Goal: Transaction & Acquisition: Obtain resource

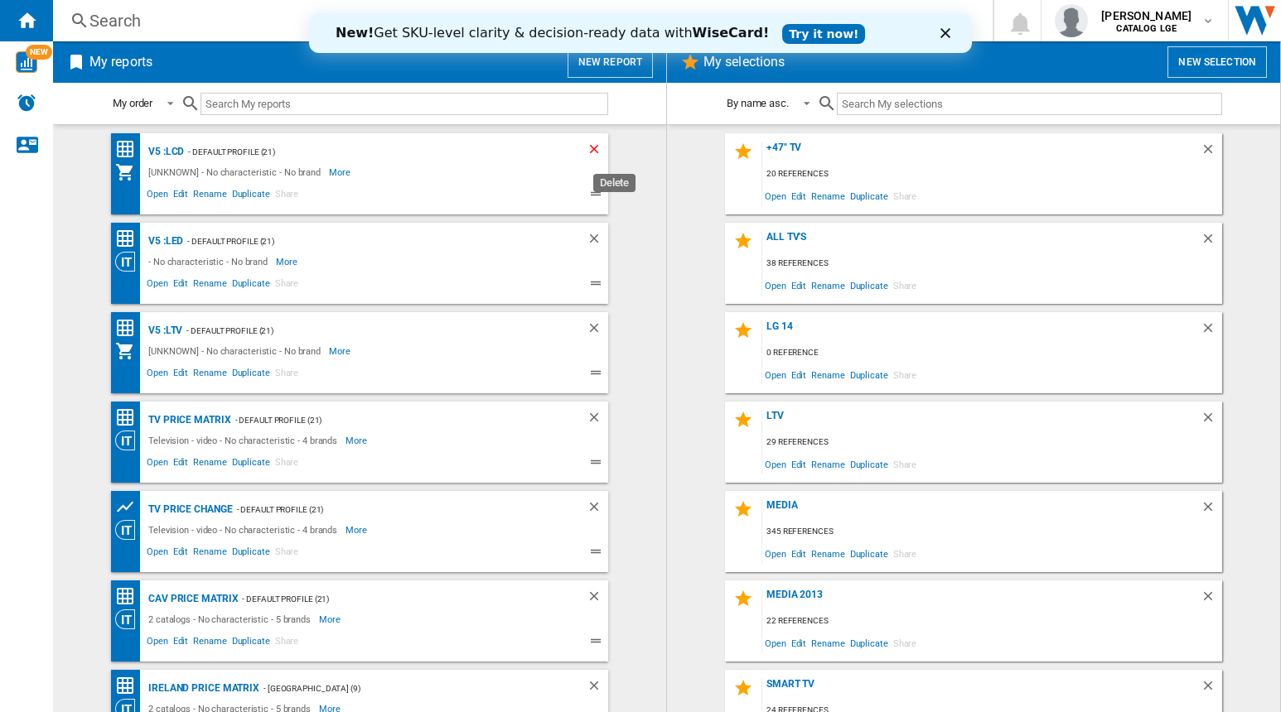
click at [587, 145] on ng-md-icon "Delete" at bounding box center [597, 152] width 20 height 20
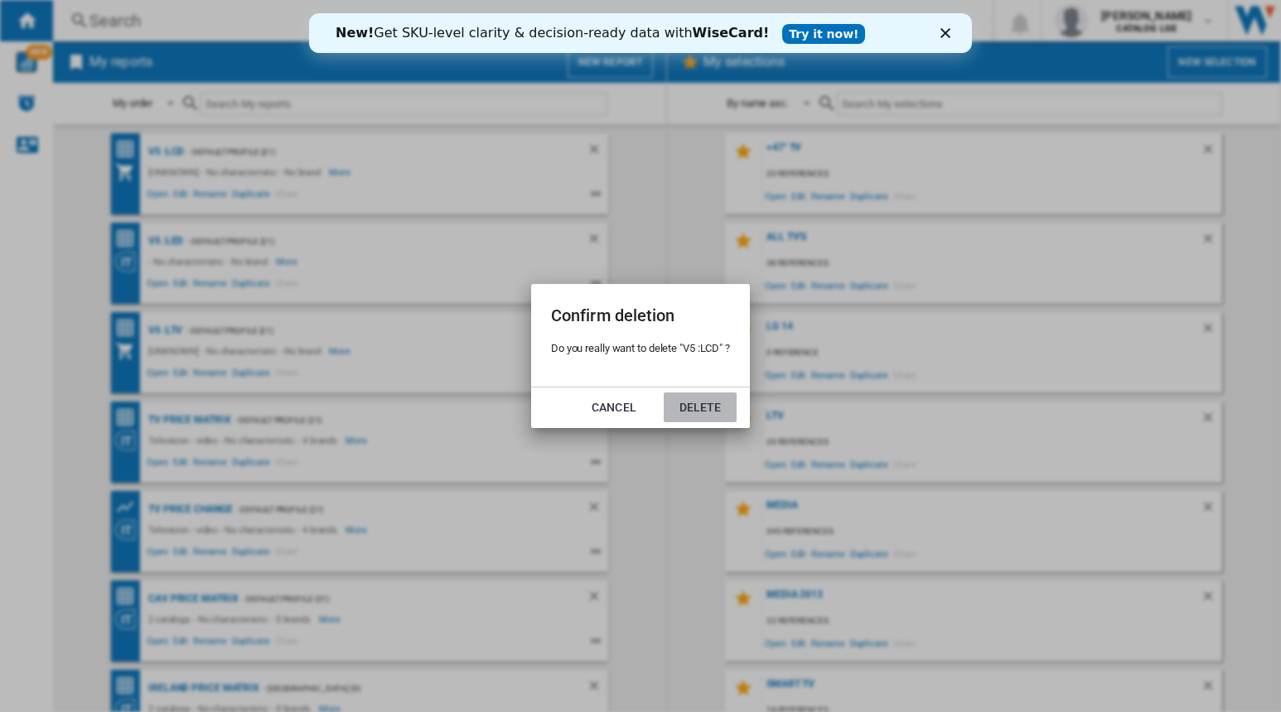
click at [689, 403] on button "Delete" at bounding box center [700, 408] width 73 height 30
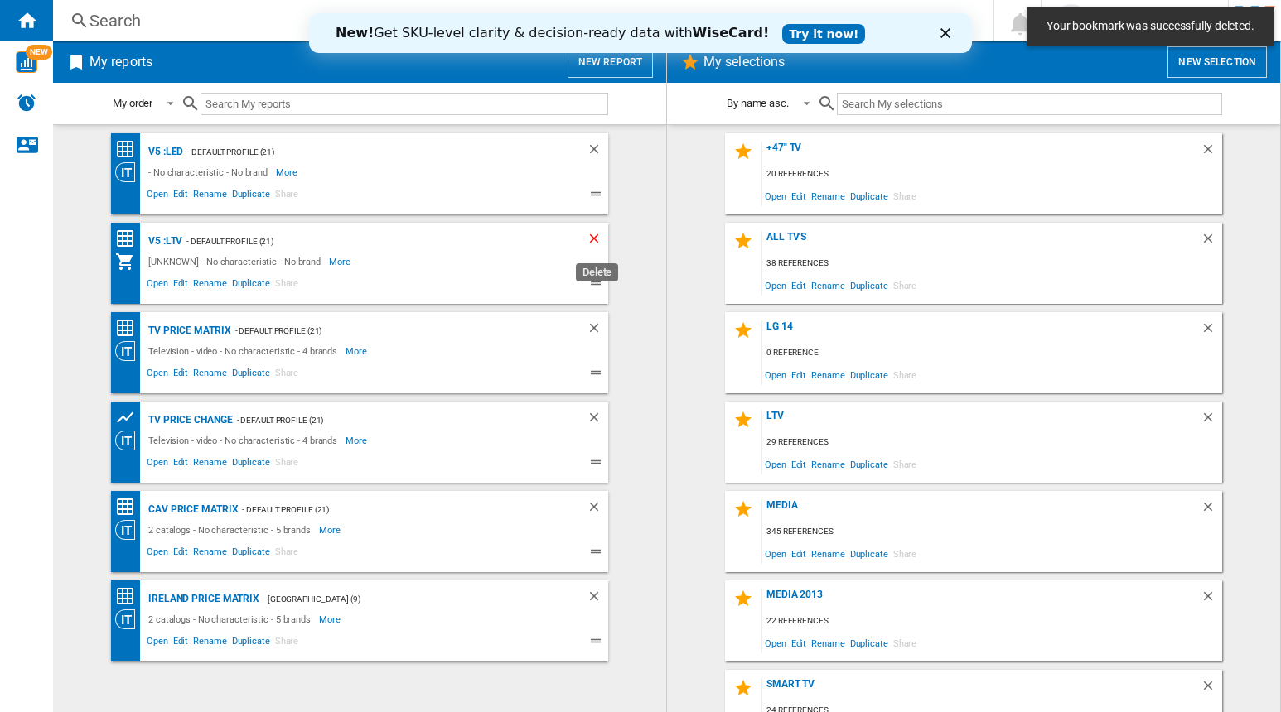
click at [592, 238] on ng-md-icon "Delete" at bounding box center [597, 241] width 20 height 20
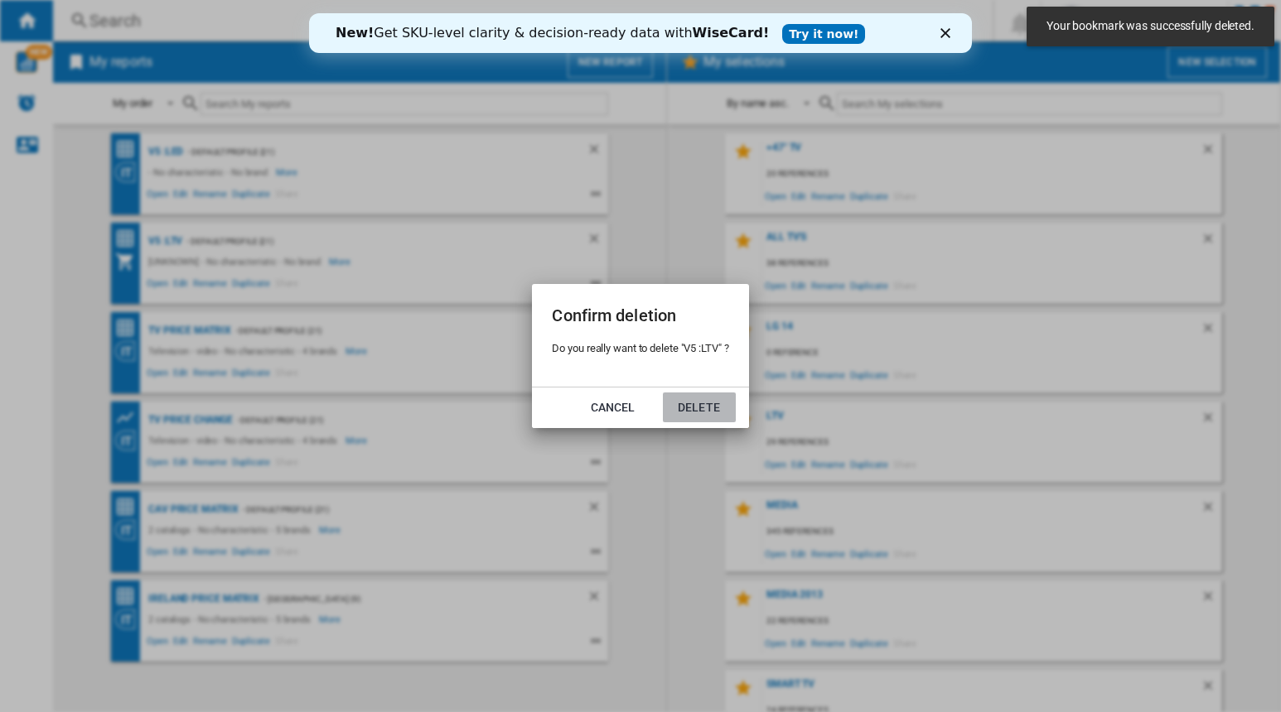
click at [708, 410] on button "Delete" at bounding box center [699, 408] width 73 height 30
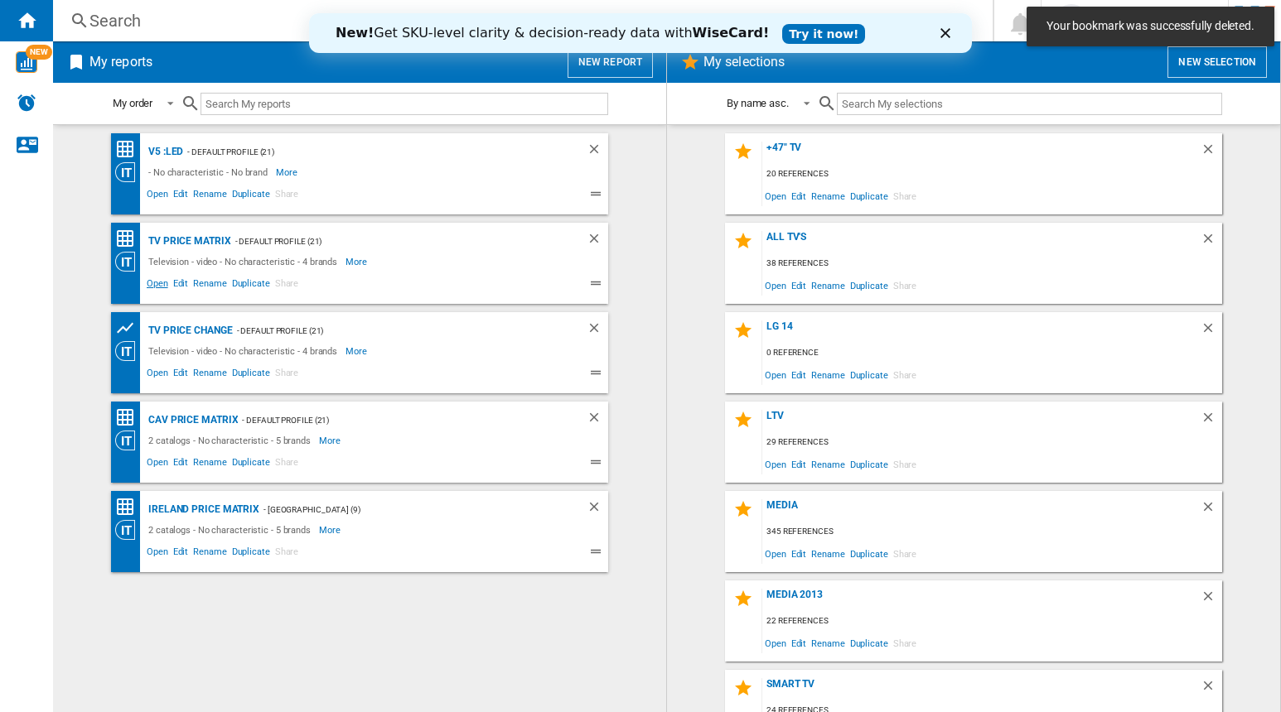
click at [157, 285] on span "Open" at bounding box center [157, 286] width 27 height 20
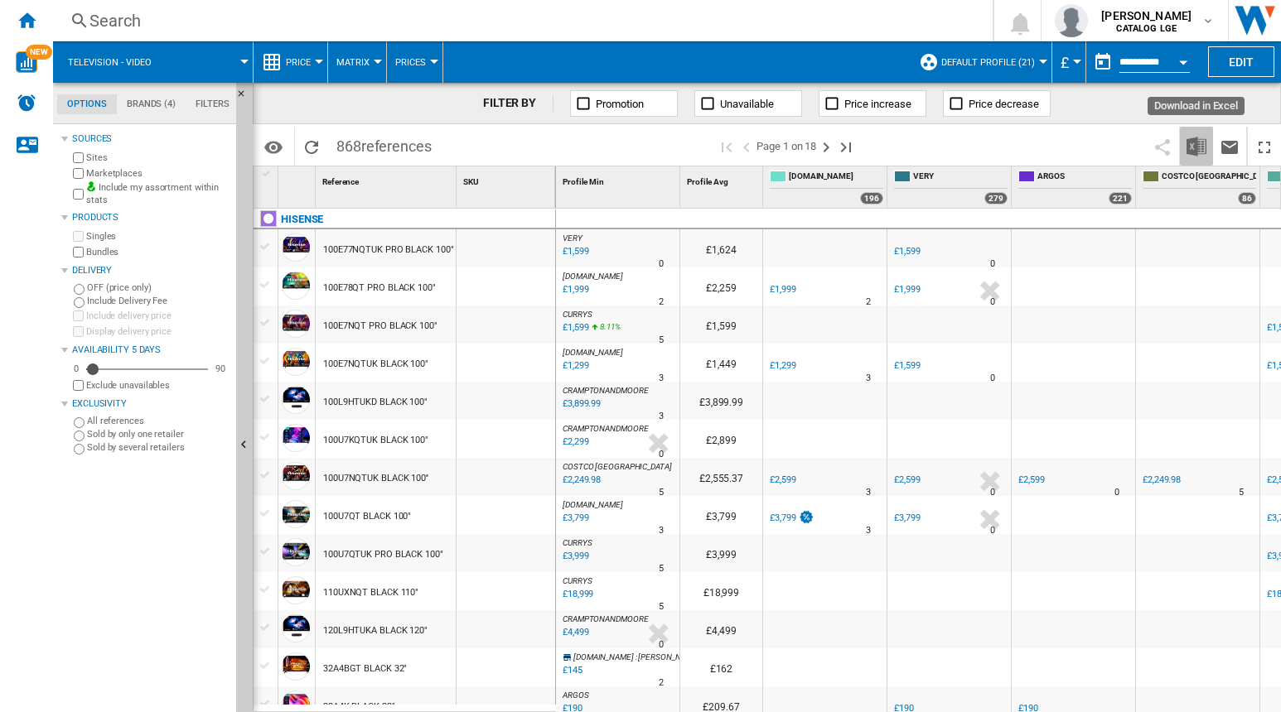
click at [1196, 143] on img "Download in Excel" at bounding box center [1196, 147] width 20 height 20
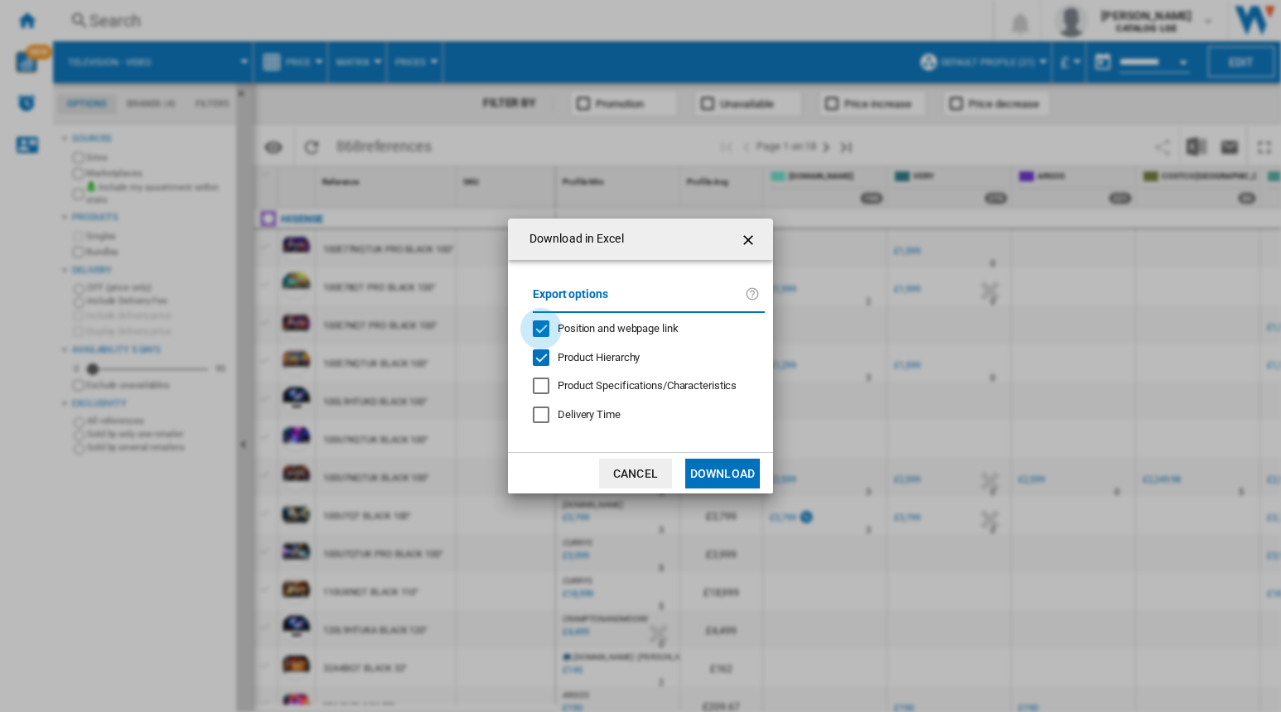
click at [547, 329] on div "Position and webpage link" at bounding box center [541, 329] width 17 height 17
click at [542, 355] on div "Product Hierarchy" at bounding box center [541, 358] width 17 height 17
click at [719, 470] on button "Download" at bounding box center [722, 474] width 75 height 30
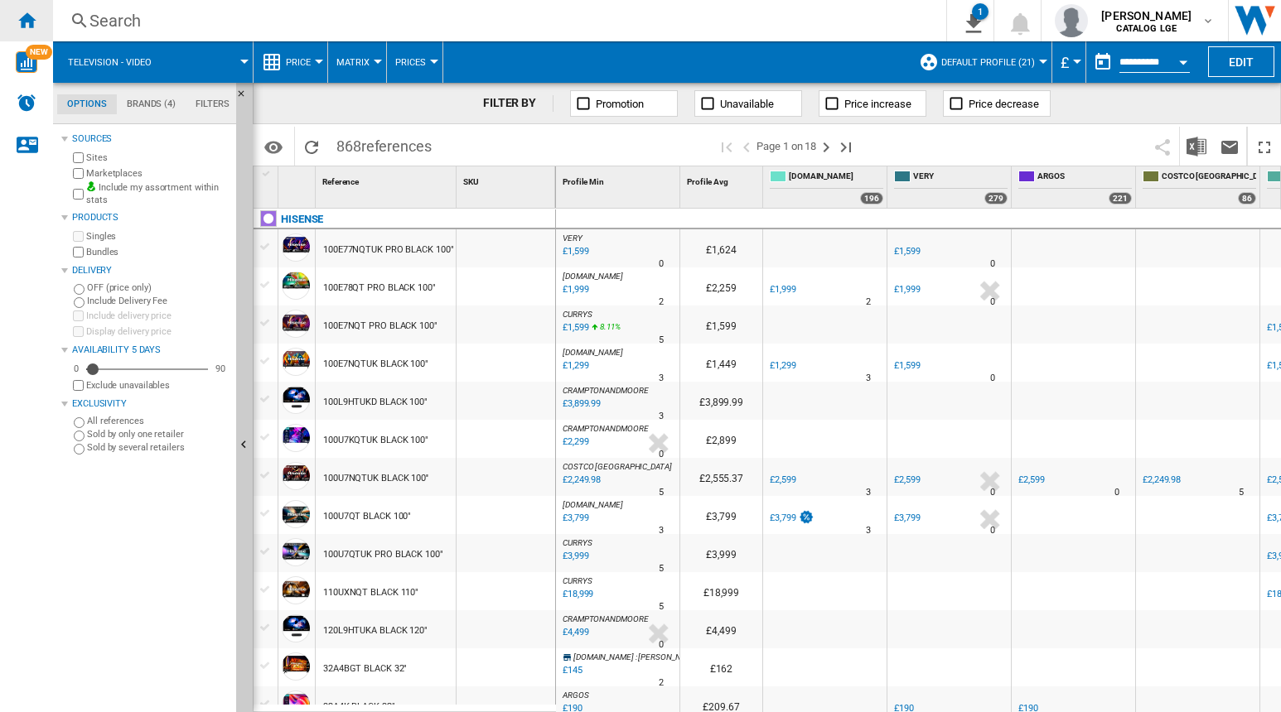
click at [23, 18] on ng-md-icon "Home" at bounding box center [27, 20] width 20 height 20
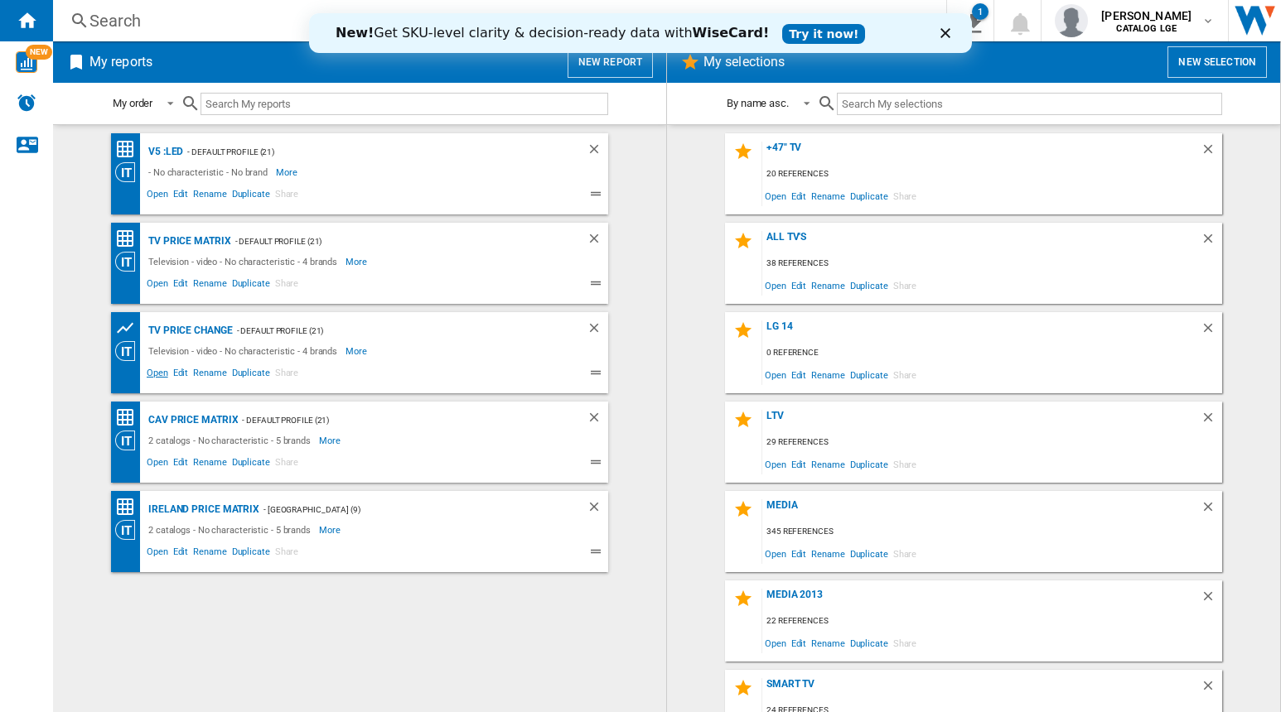
click at [157, 377] on span "Open" at bounding box center [157, 375] width 27 height 20
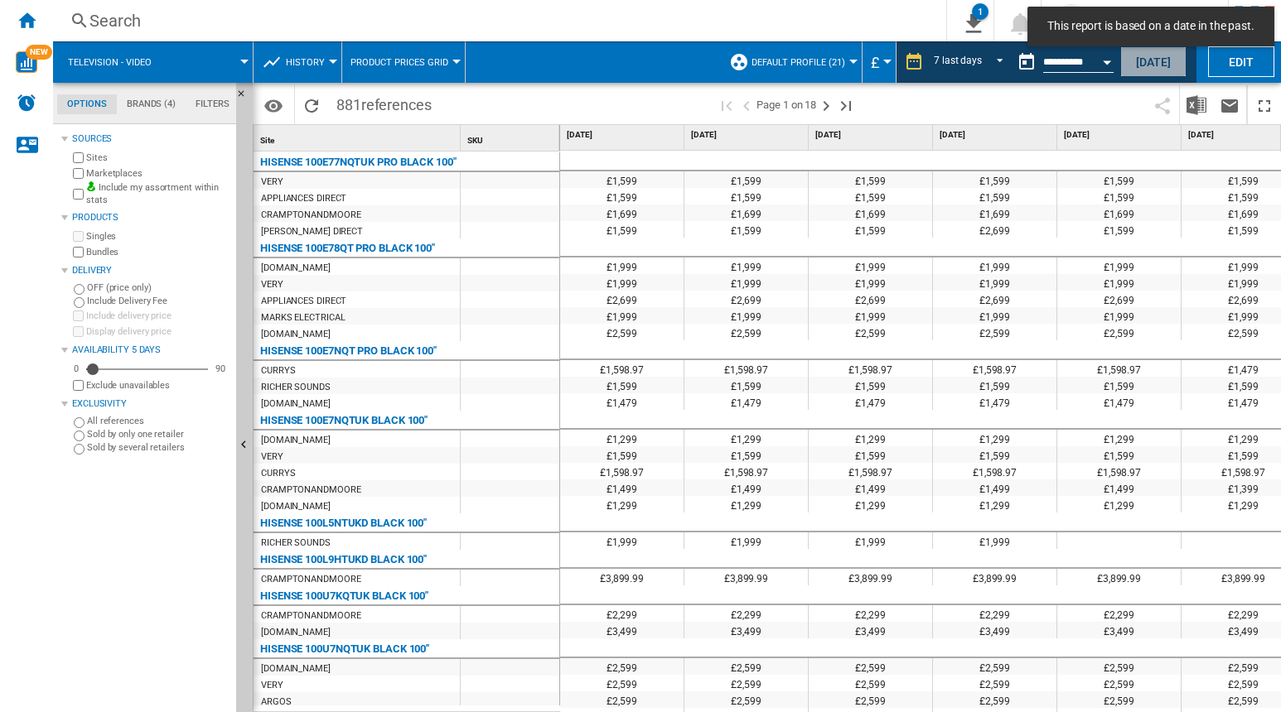
click at [1152, 61] on button "[DATE]" at bounding box center [1153, 61] width 66 height 31
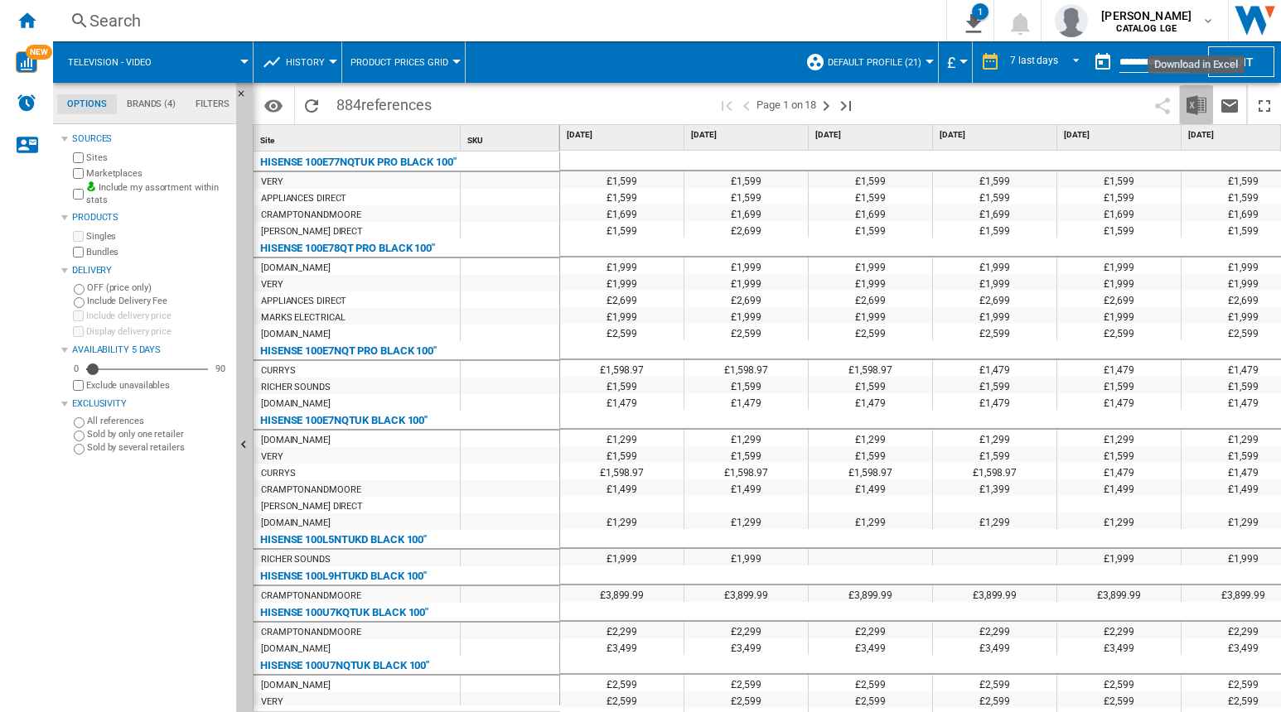
click at [1197, 103] on img "Download in Excel" at bounding box center [1196, 105] width 20 height 20
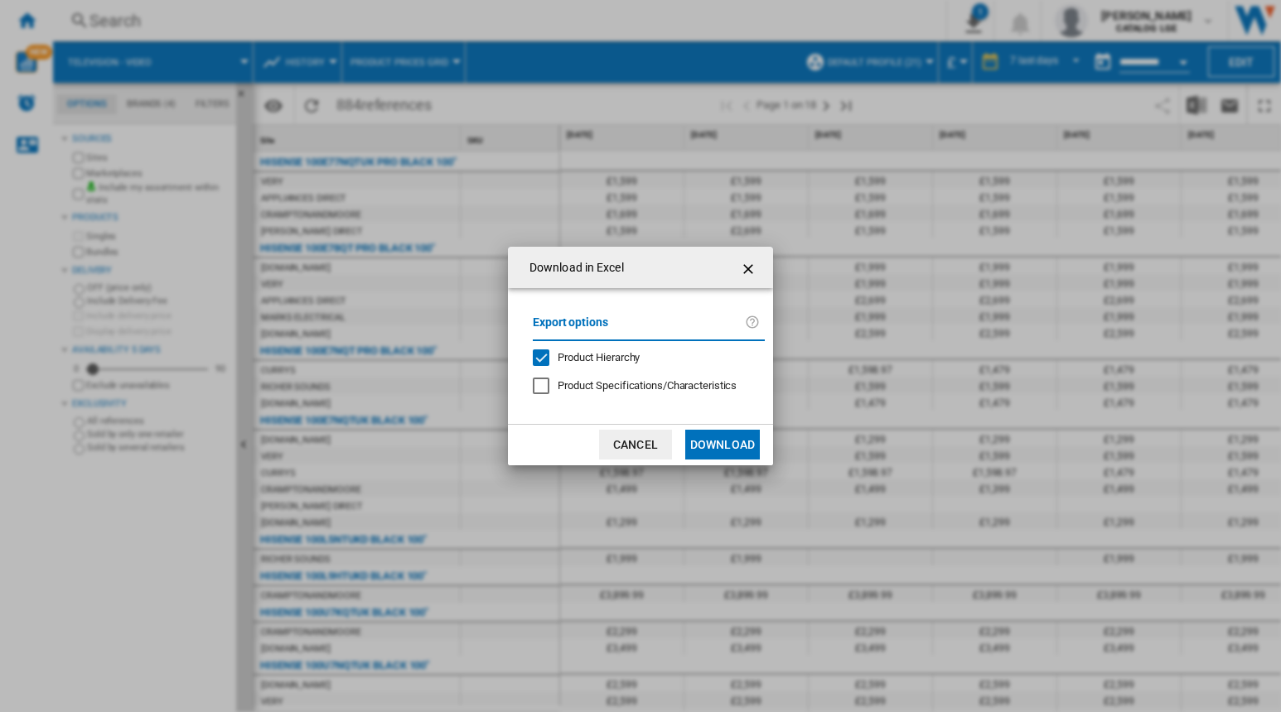
click at [538, 357] on div "Product Hierarchy" at bounding box center [541, 358] width 17 height 17
click at [712, 448] on button "Download" at bounding box center [722, 445] width 75 height 30
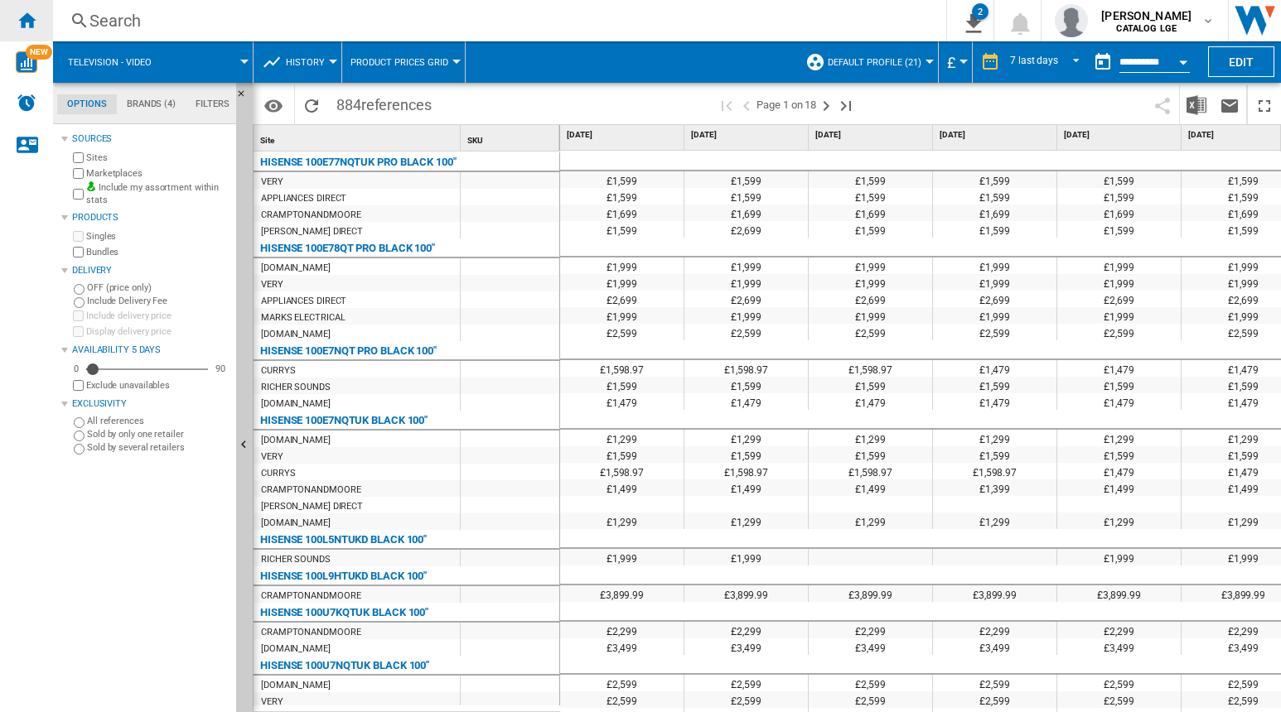
click at [27, 22] on ng-md-icon "Home" at bounding box center [27, 20] width 20 height 20
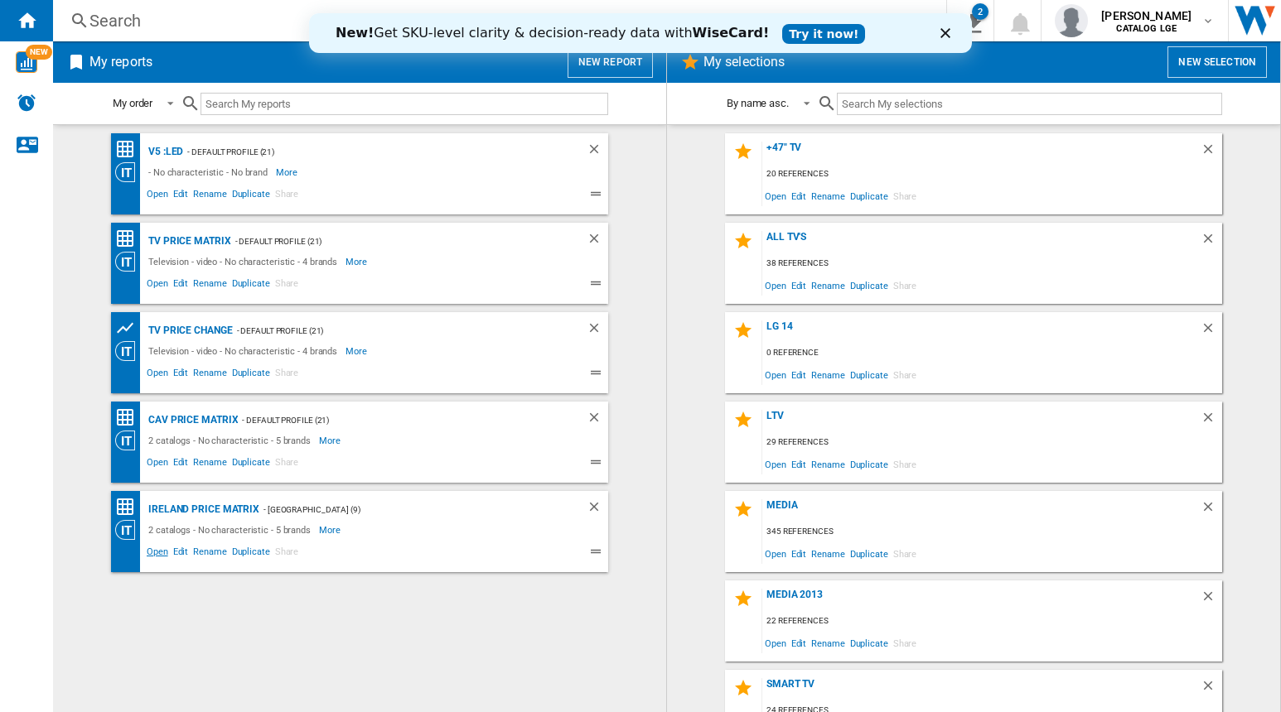
click at [159, 550] on span "Open" at bounding box center [157, 554] width 27 height 20
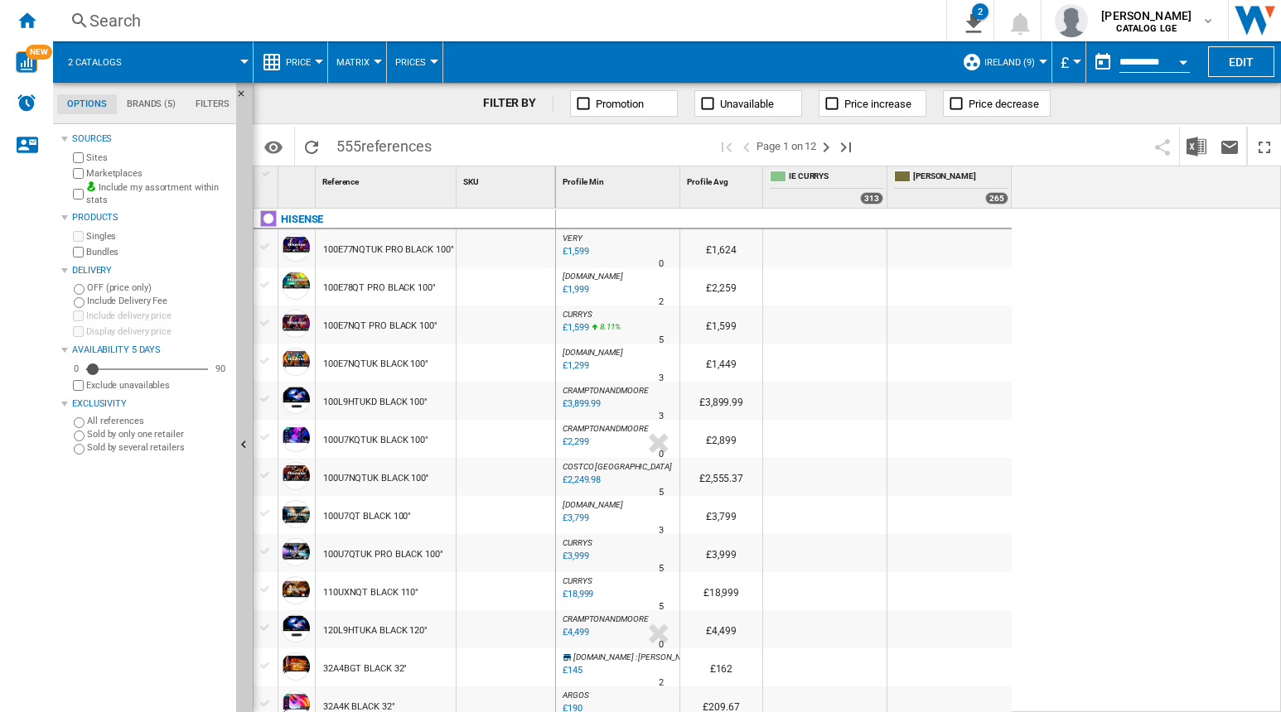
click at [1076, 62] on div "Currency" at bounding box center [1077, 62] width 8 height 4
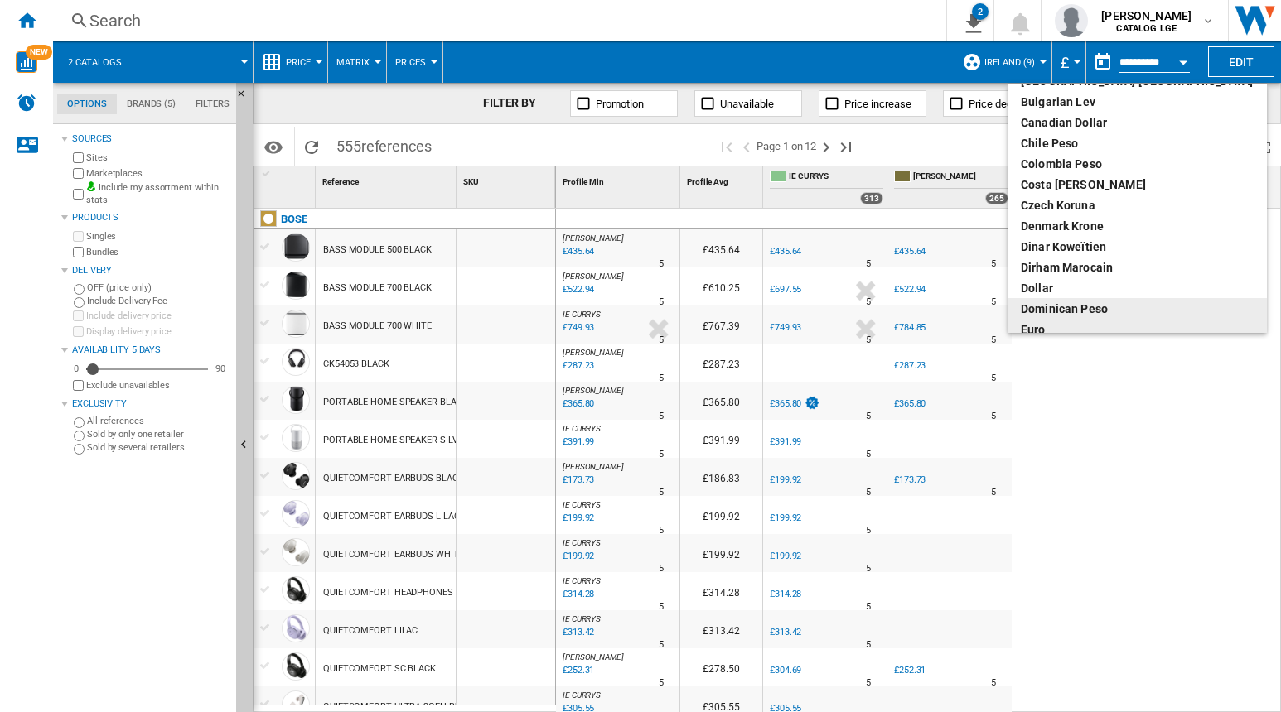
scroll to position [89, 0]
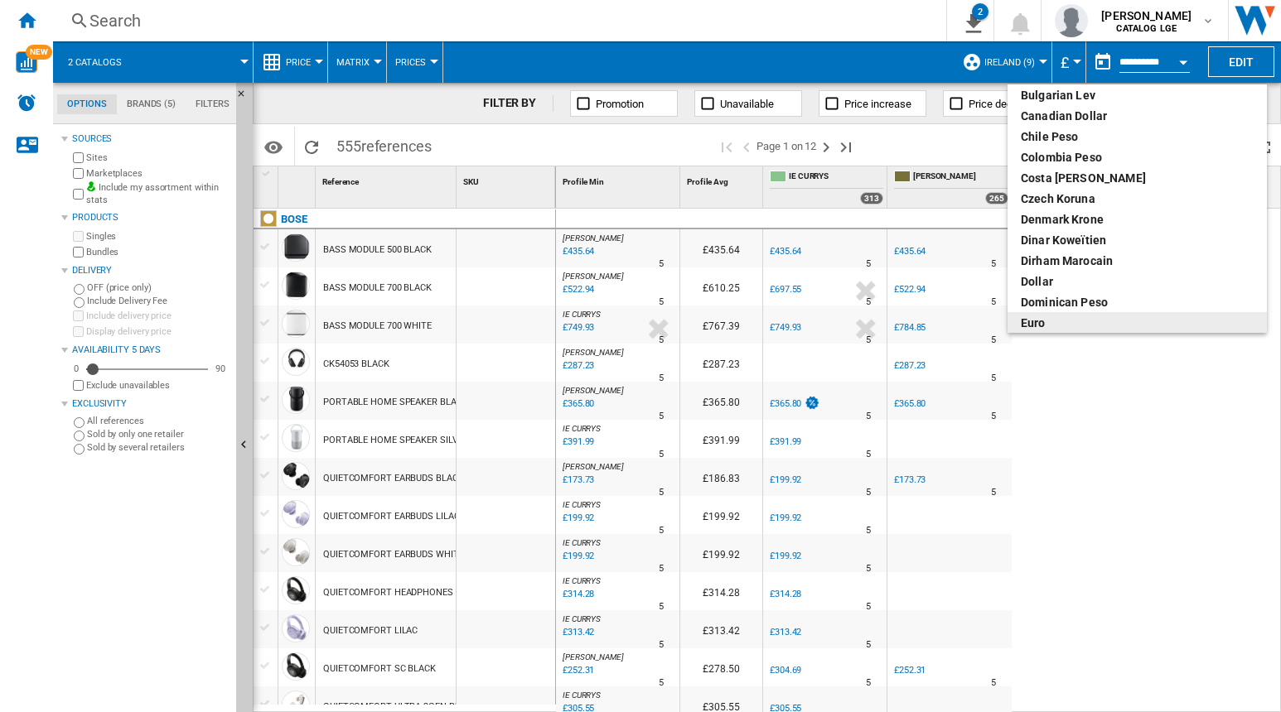
click at [1056, 326] on div "euro" at bounding box center [1137, 323] width 233 height 17
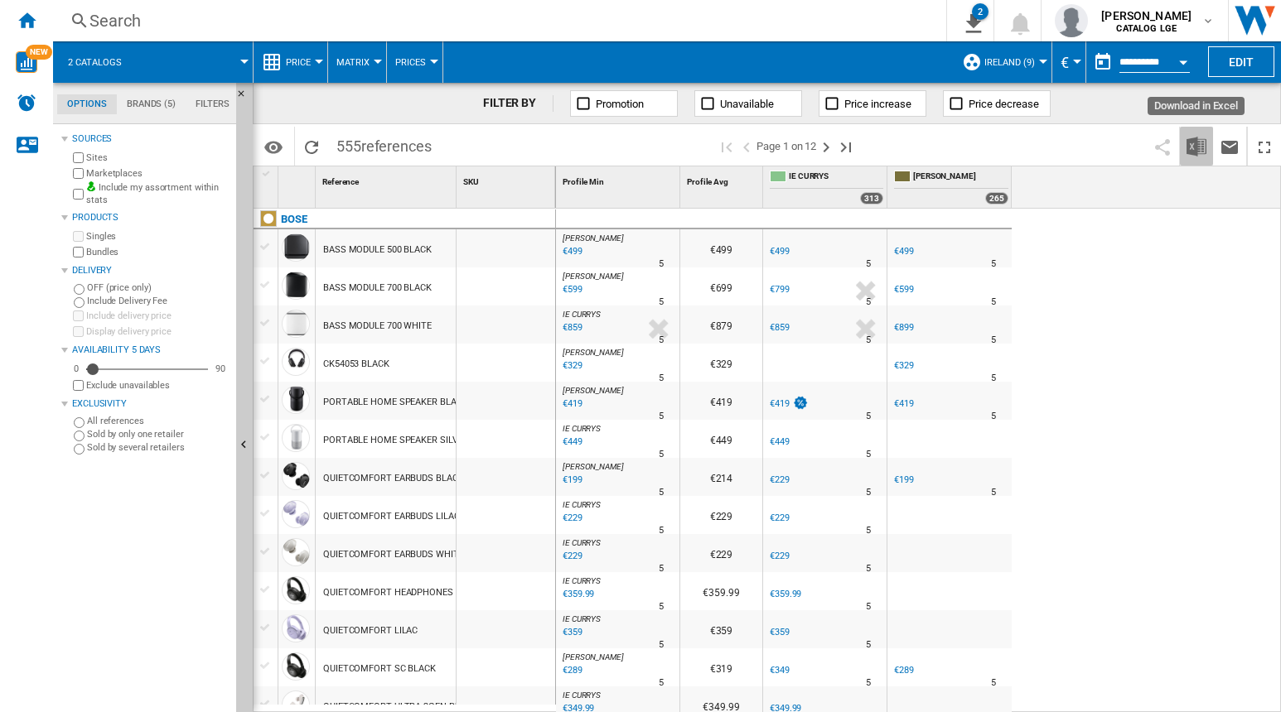
click at [1191, 140] on img "Download in Excel" at bounding box center [1196, 147] width 20 height 20
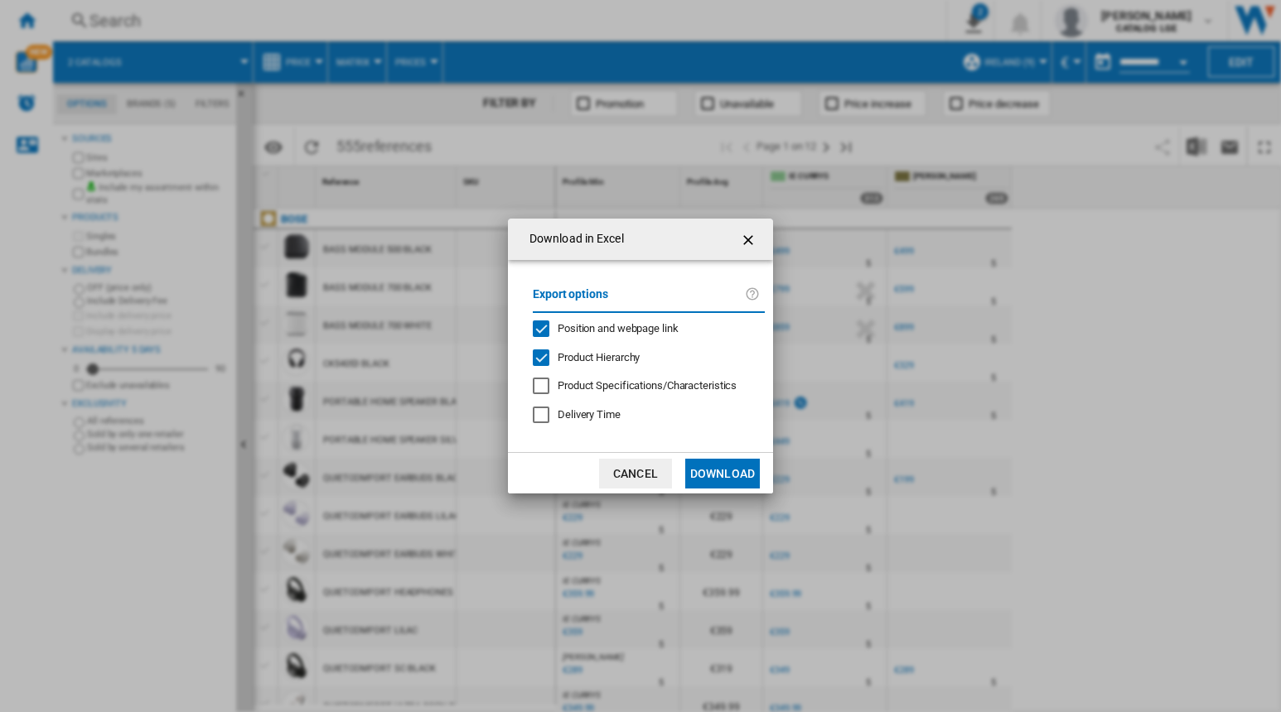
click at [542, 359] on div "Product Hierarchy" at bounding box center [541, 358] width 17 height 17
click at [543, 326] on div "Position and webpage link" at bounding box center [541, 329] width 17 height 17
click at [735, 476] on button "Download" at bounding box center [722, 474] width 75 height 30
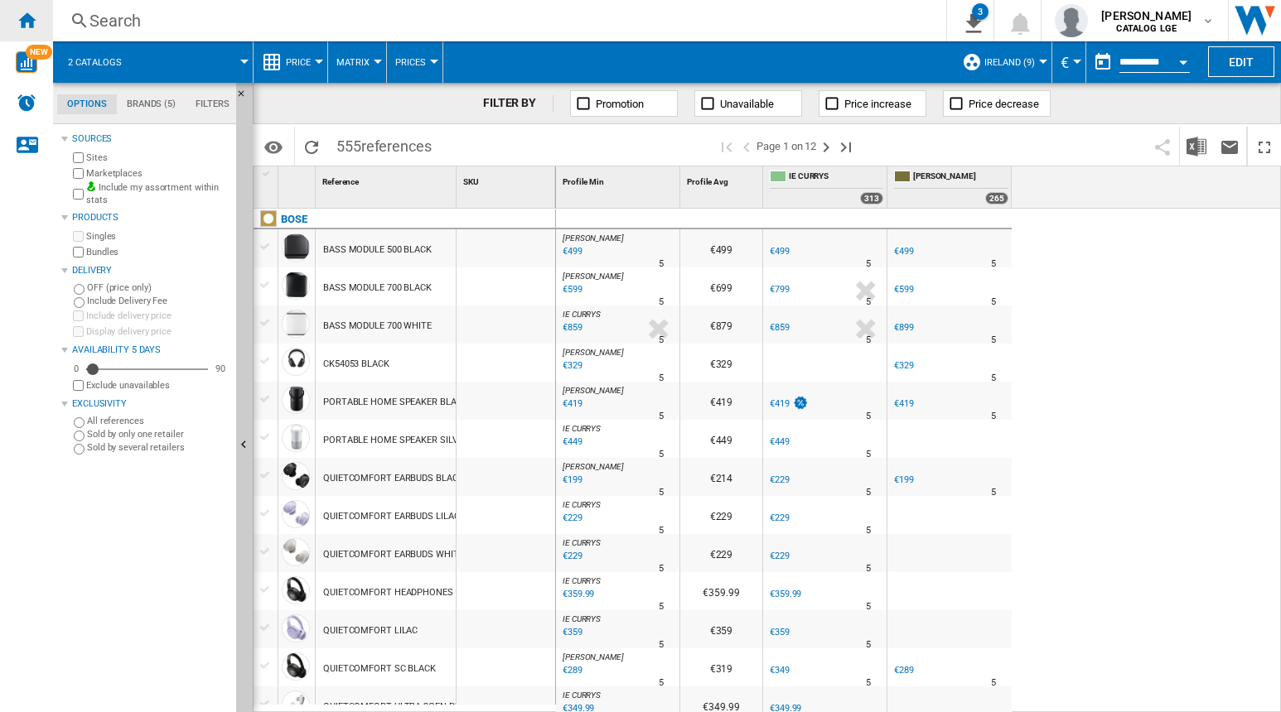
click at [32, 16] on ng-md-icon "Home" at bounding box center [27, 20] width 20 height 20
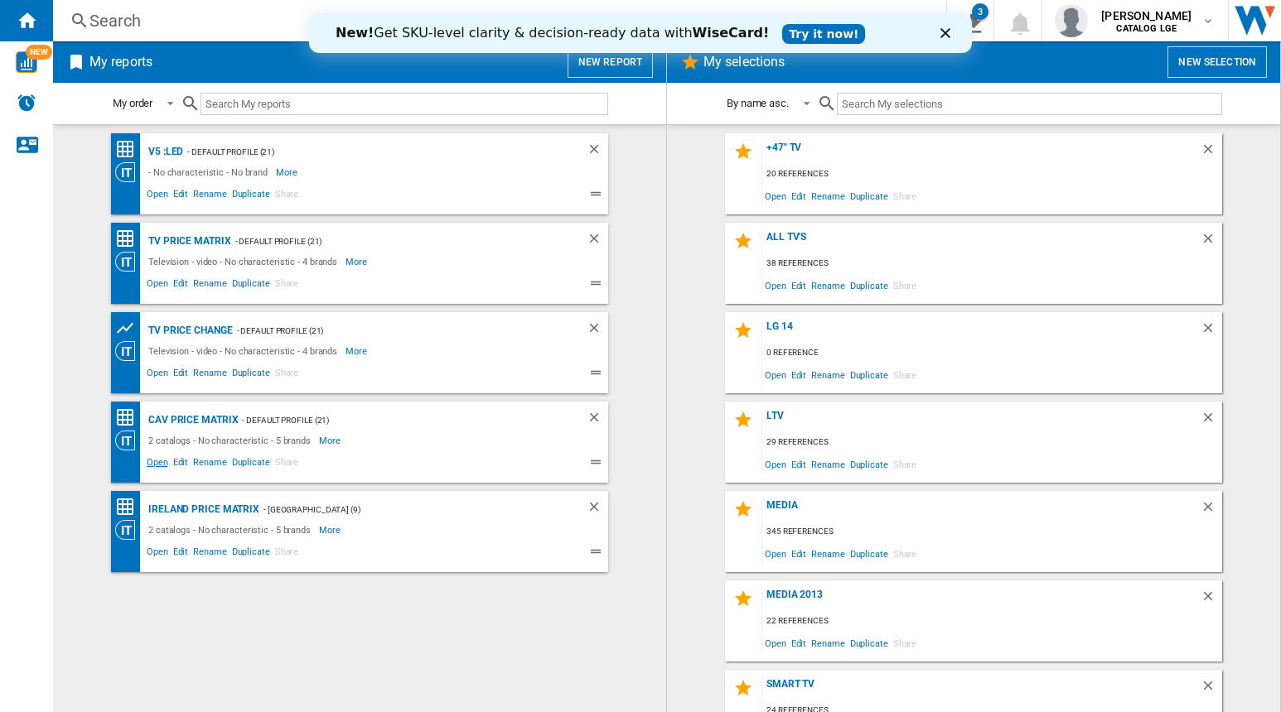
click at [162, 464] on span "Open" at bounding box center [157, 465] width 27 height 20
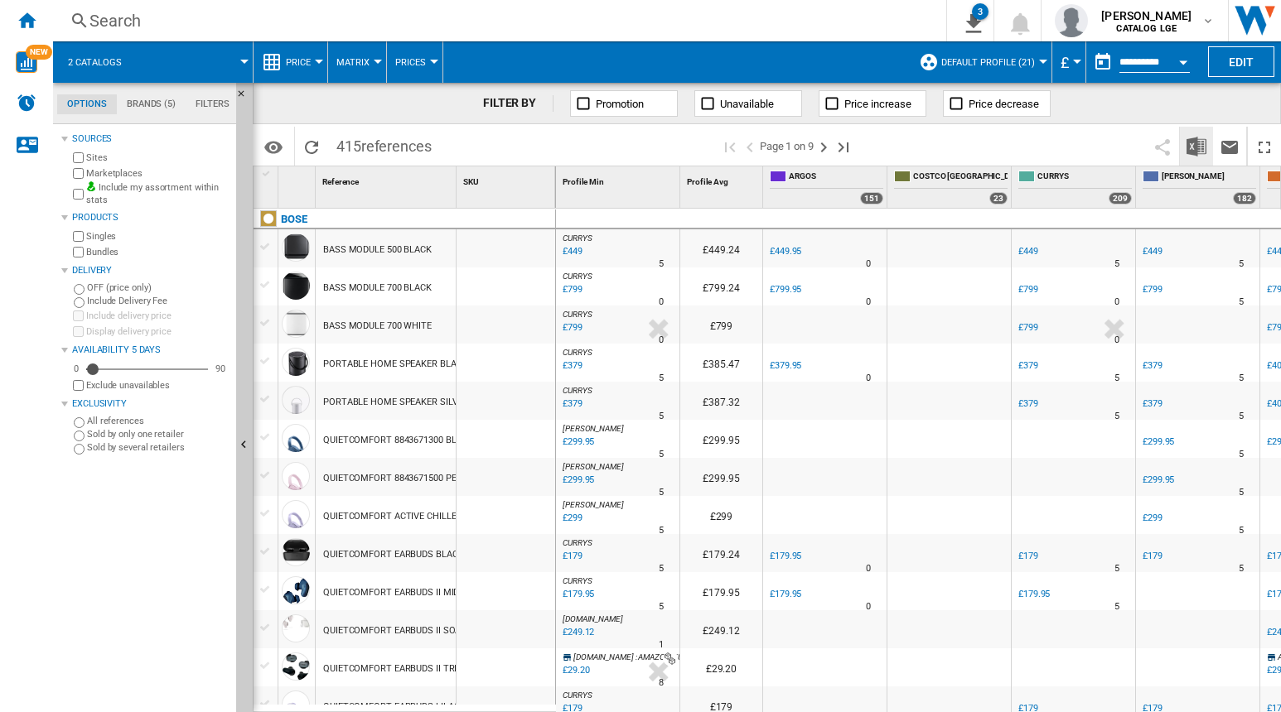
click at [1195, 147] on img "Download in Excel" at bounding box center [1196, 147] width 20 height 20
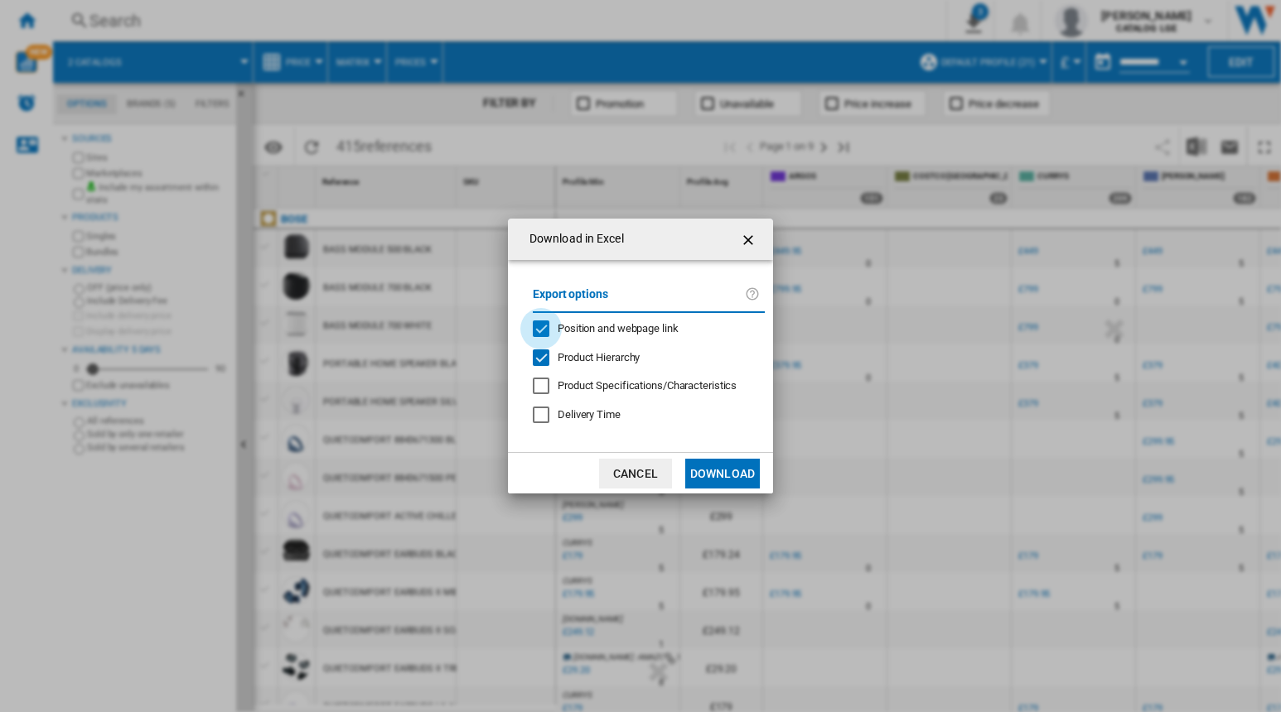
click at [545, 331] on div "Position and webpage link" at bounding box center [541, 329] width 17 height 17
click at [538, 361] on div "Product Hierarchy" at bounding box center [541, 358] width 17 height 17
click at [711, 479] on button "Download" at bounding box center [722, 474] width 75 height 30
